Goal: Task Accomplishment & Management: Manage account settings

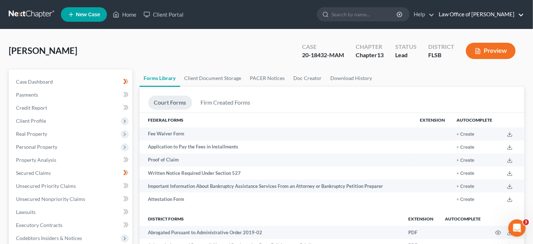
click at [522, 15] on link "Law Office of [PERSON_NAME]" at bounding box center [479, 14] width 89 height 13
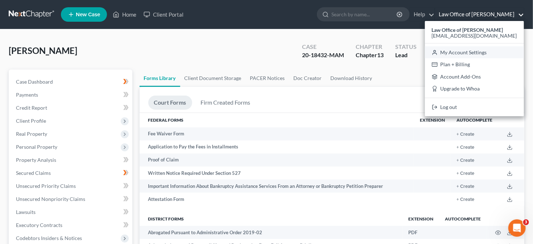
click at [493, 51] on link "My Account Settings" at bounding box center [474, 52] width 99 height 12
select select "24"
select select "9"
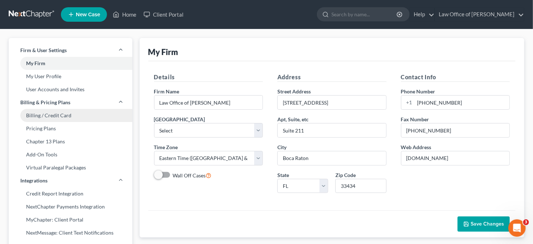
click at [63, 115] on link "Billing / Credit Card" at bounding box center [71, 115] width 124 height 13
select select "9"
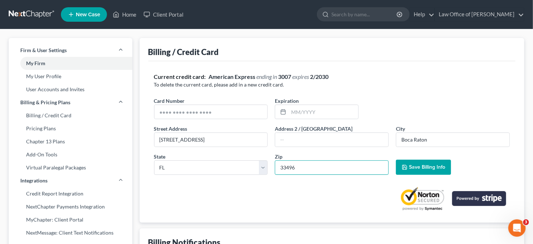
click at [305, 168] on input "33496" at bounding box center [332, 168] width 114 height 15
type input "33434"
click at [414, 167] on span "Save Billing Info" at bounding box center [427, 167] width 36 height 6
